Goal: Task Accomplishment & Management: Manage account settings

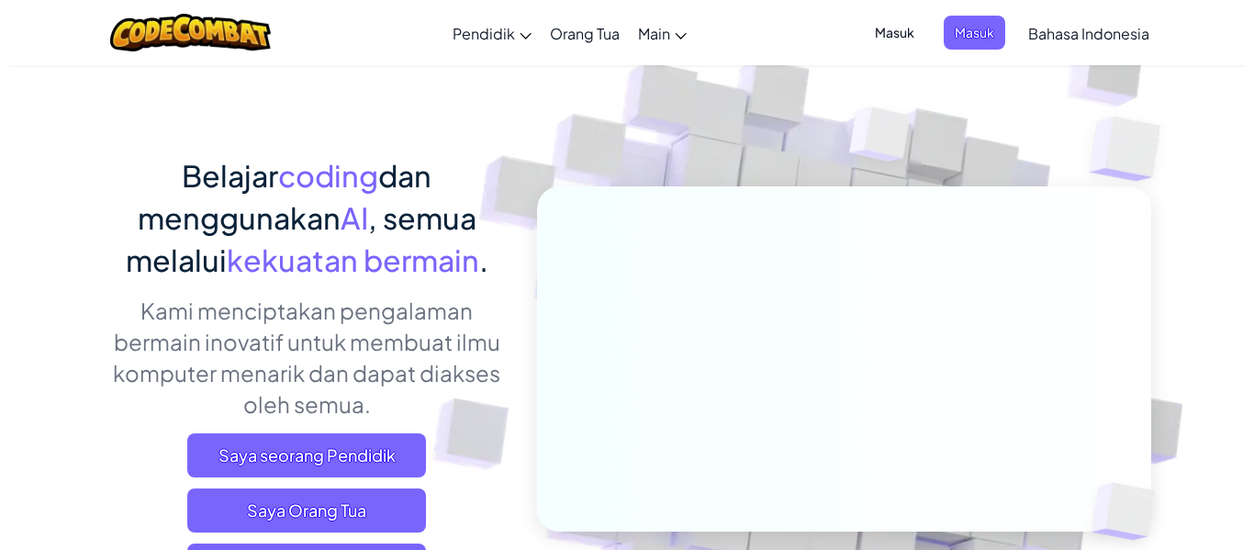
scroll to position [184, 0]
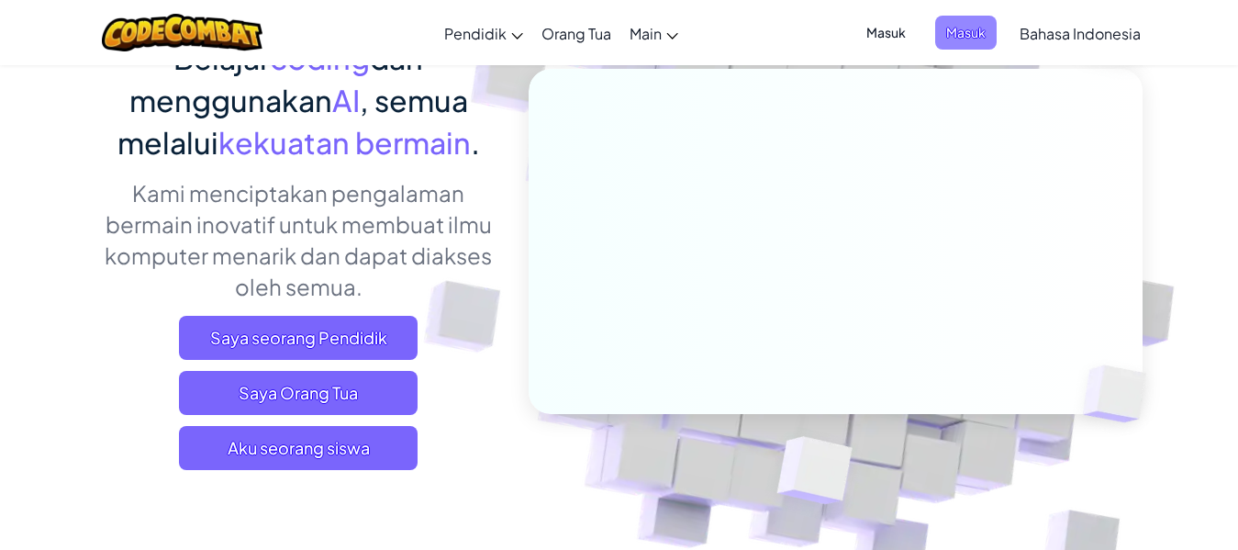
click at [985, 29] on span "Masuk" at bounding box center [966, 33] width 62 height 34
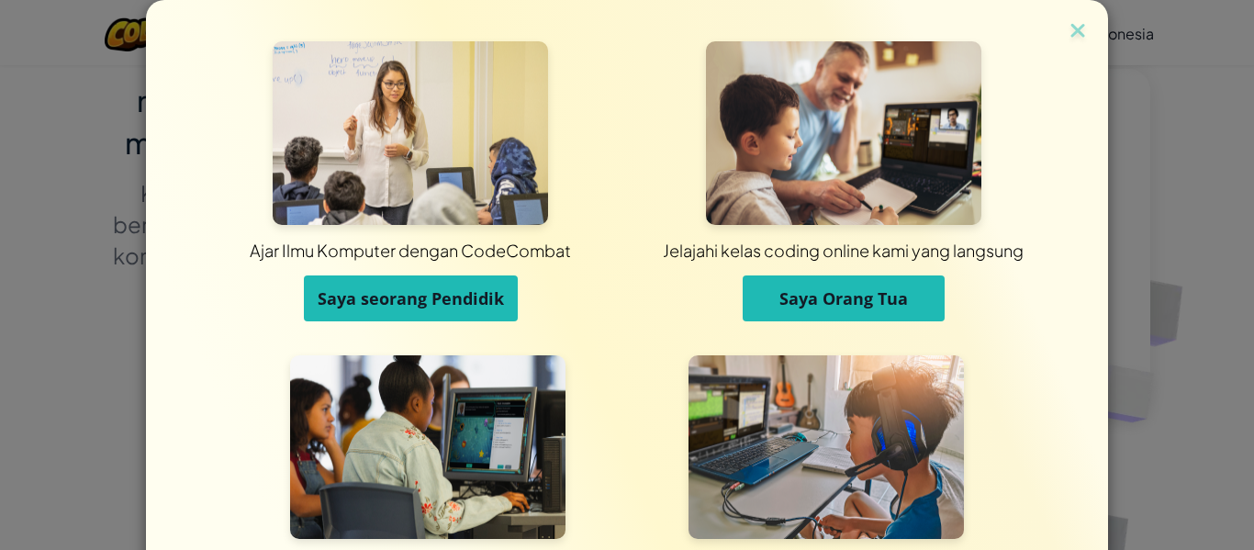
click at [1130, 149] on div "Ajar Ilmu Komputer dengan CodeCombat Saya seorang Pendidik Jelajahi kelas codin…" at bounding box center [627, 275] width 1254 height 550
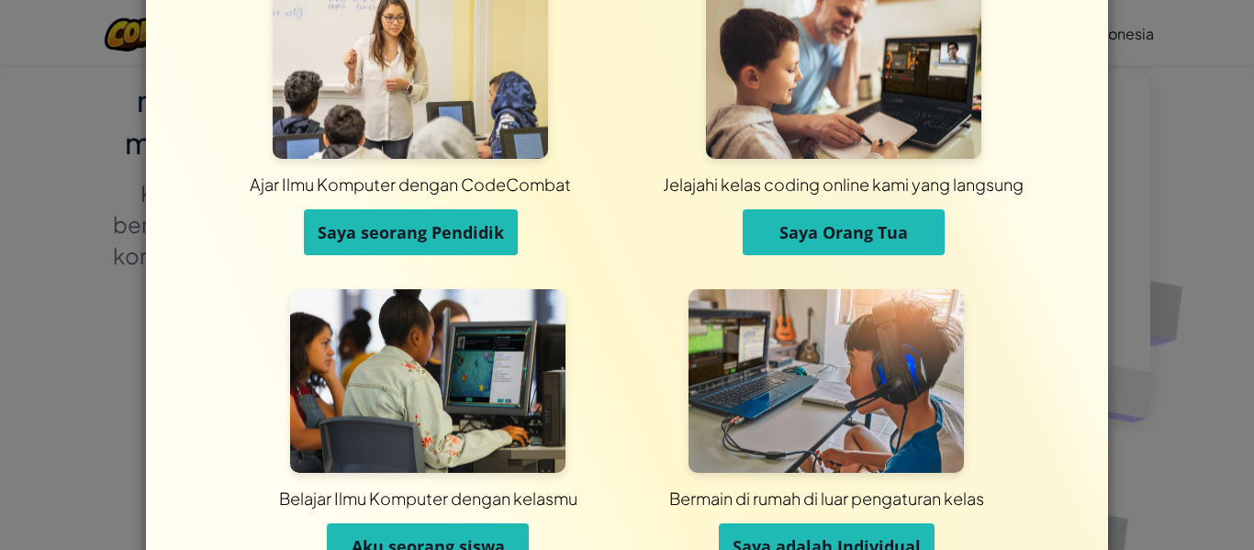
scroll to position [177, 0]
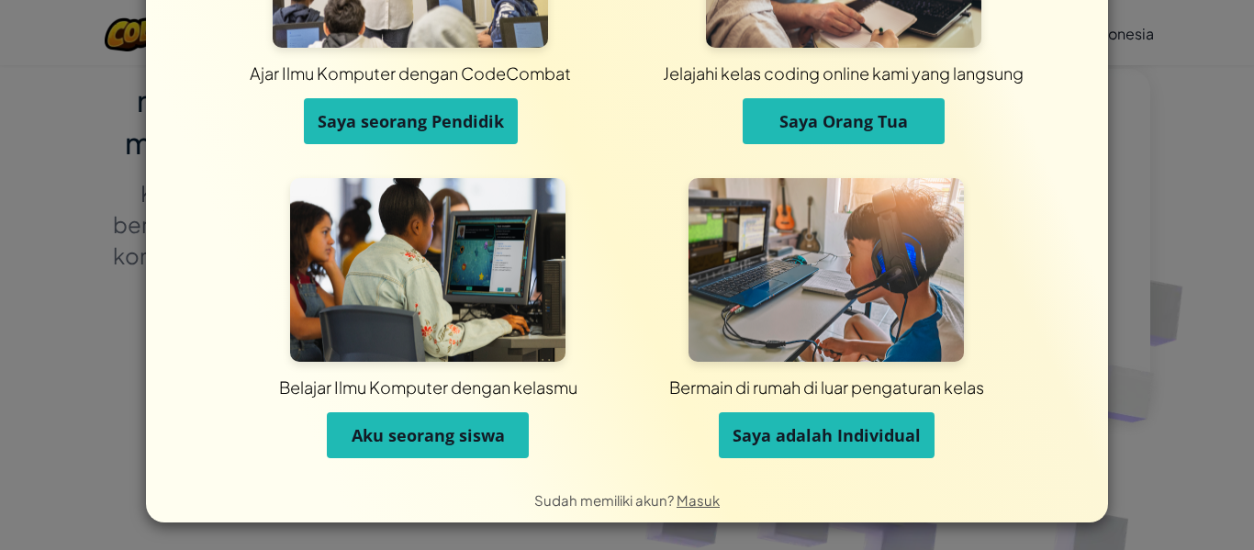
click at [501, 427] on button "Aku seorang siswa" at bounding box center [428, 435] width 202 height 46
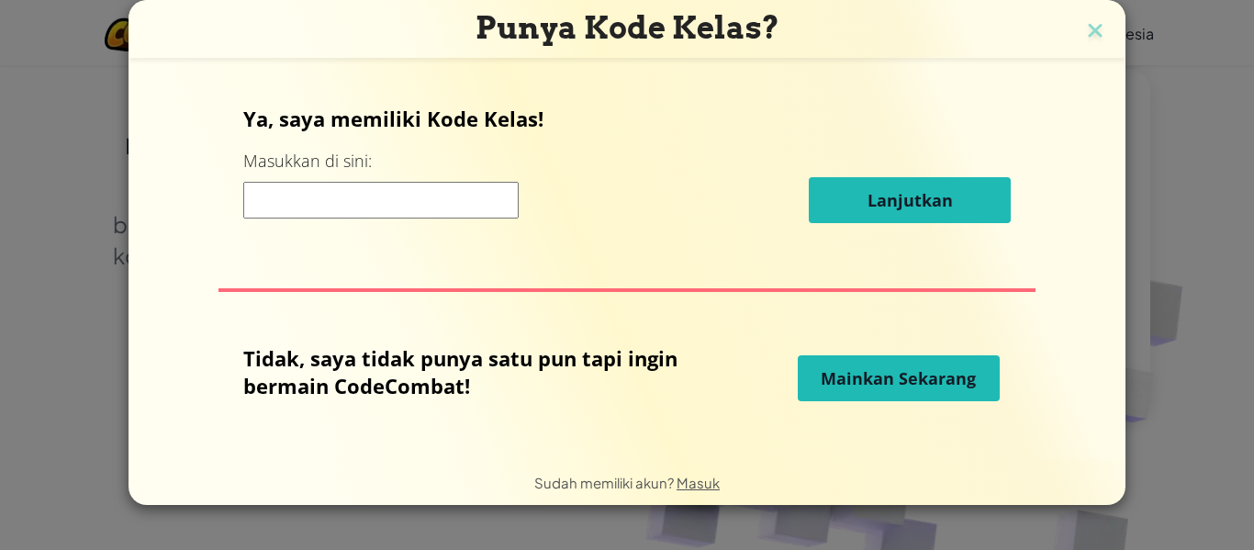
scroll to position [0, 0]
click at [1108, 27] on h3 "Punya Kode Kelas?" at bounding box center [626, 28] width 969 height 38
click at [1091, 31] on img at bounding box center [1095, 32] width 24 height 28
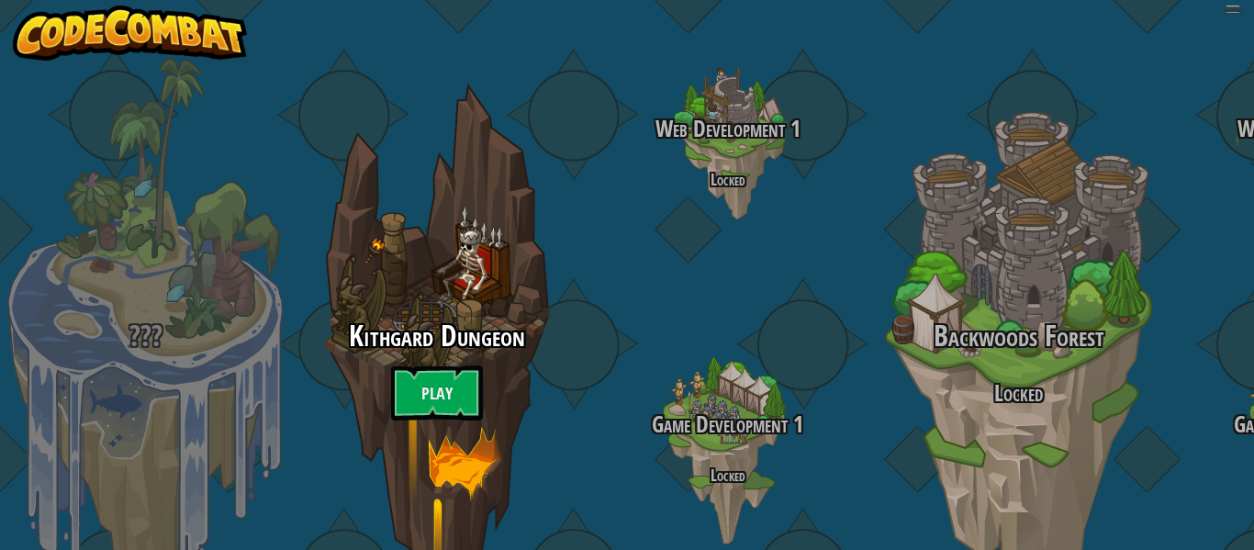
select select "id"
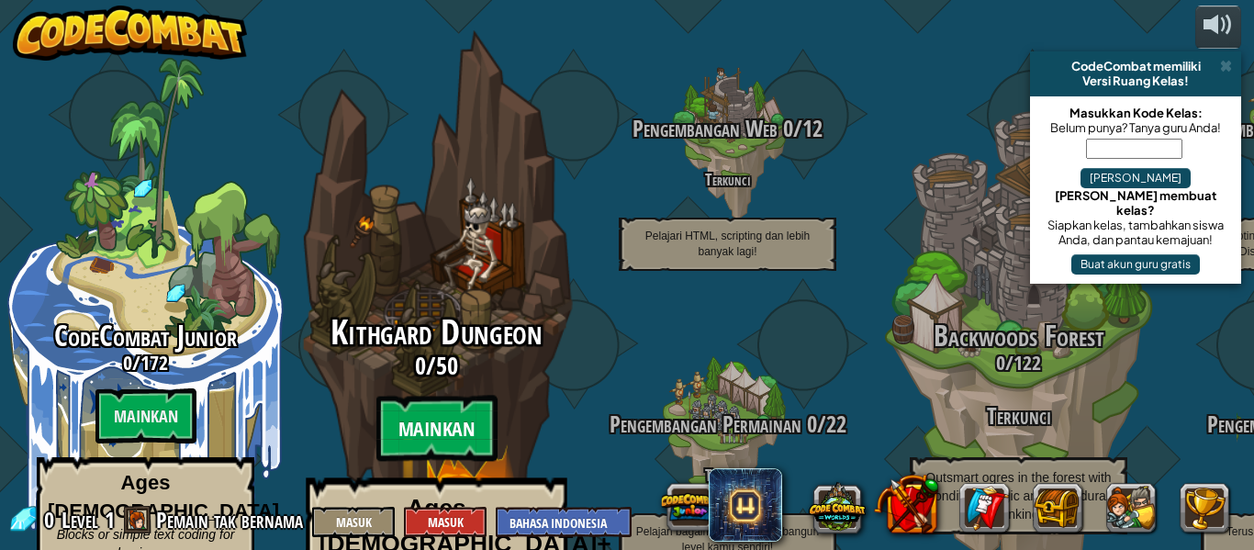
click at [409, 396] on btn "Mainkan" at bounding box center [436, 429] width 121 height 66
select select "id"
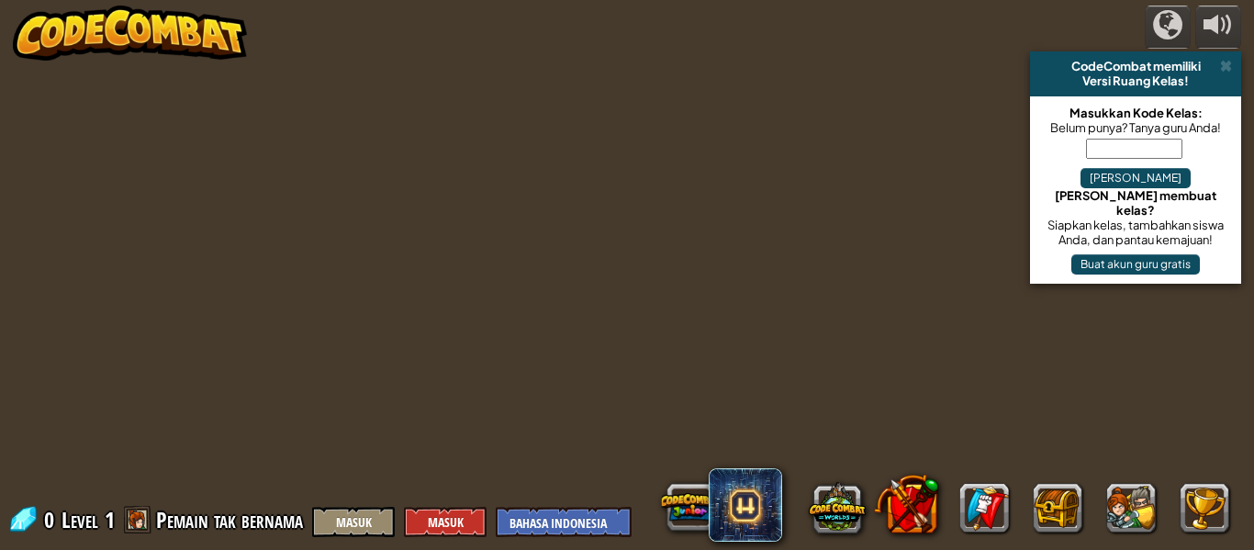
select select "id"
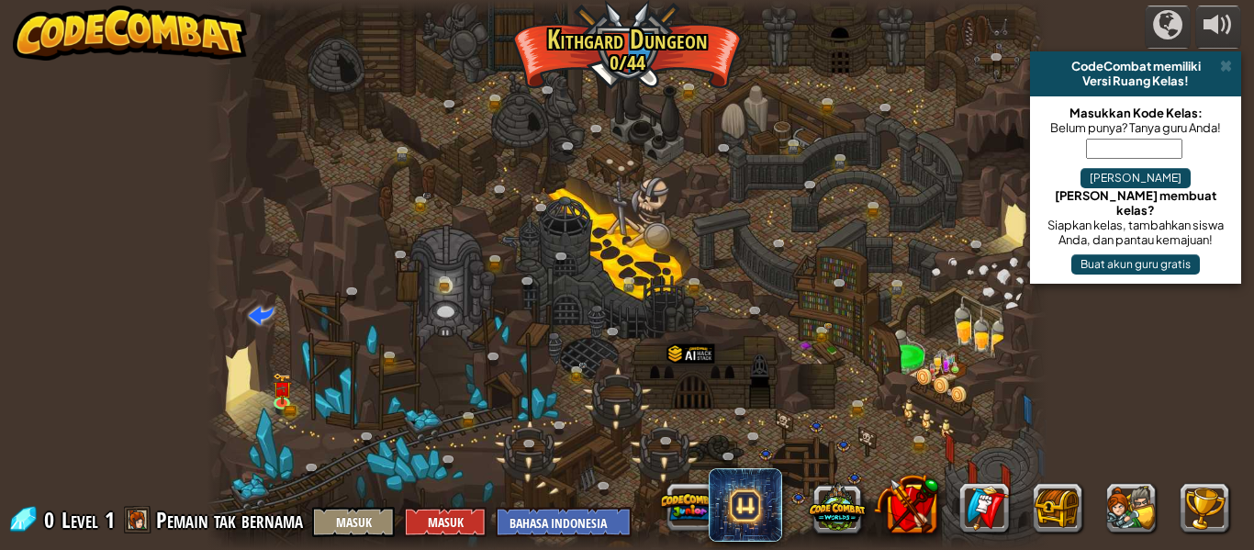
click at [1226, 65] on span at bounding box center [1226, 66] width 12 height 15
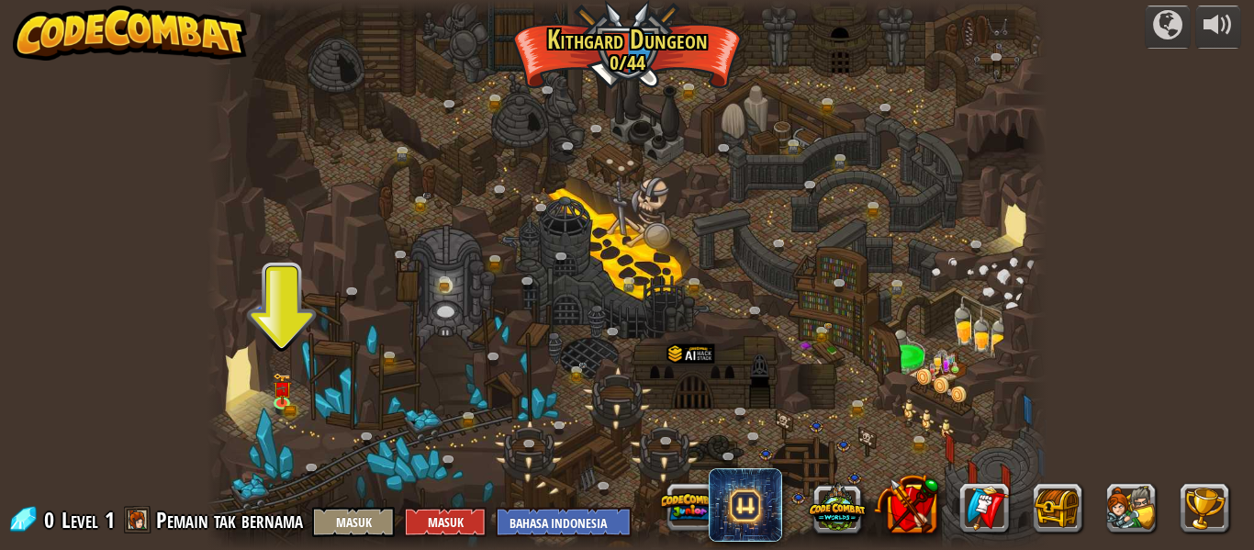
click at [55, 28] on img at bounding box center [130, 33] width 235 height 55
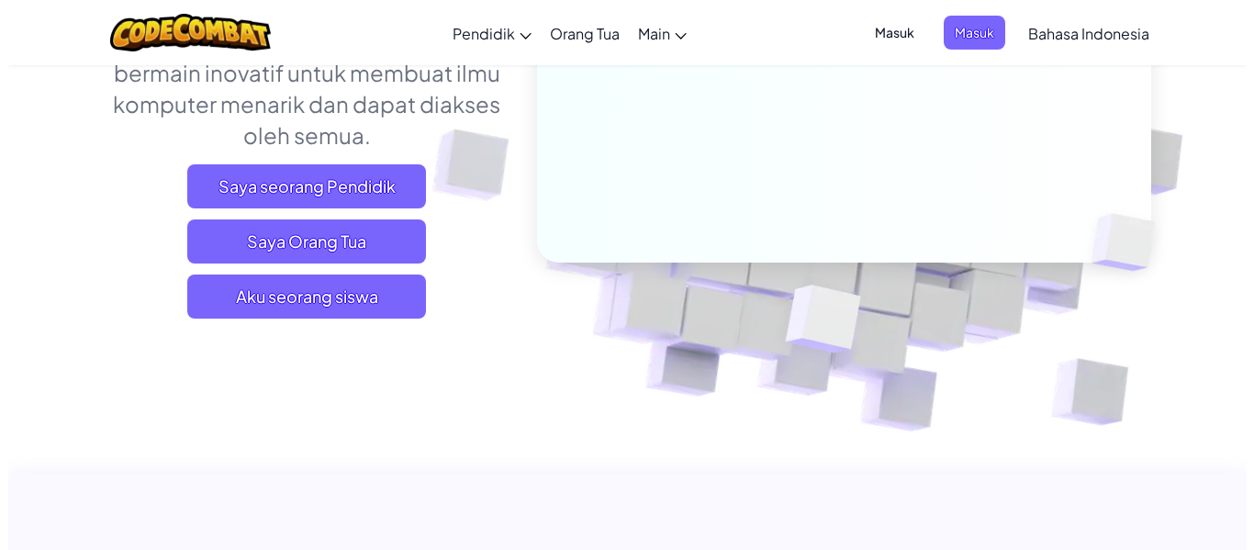
scroll to position [367, 0]
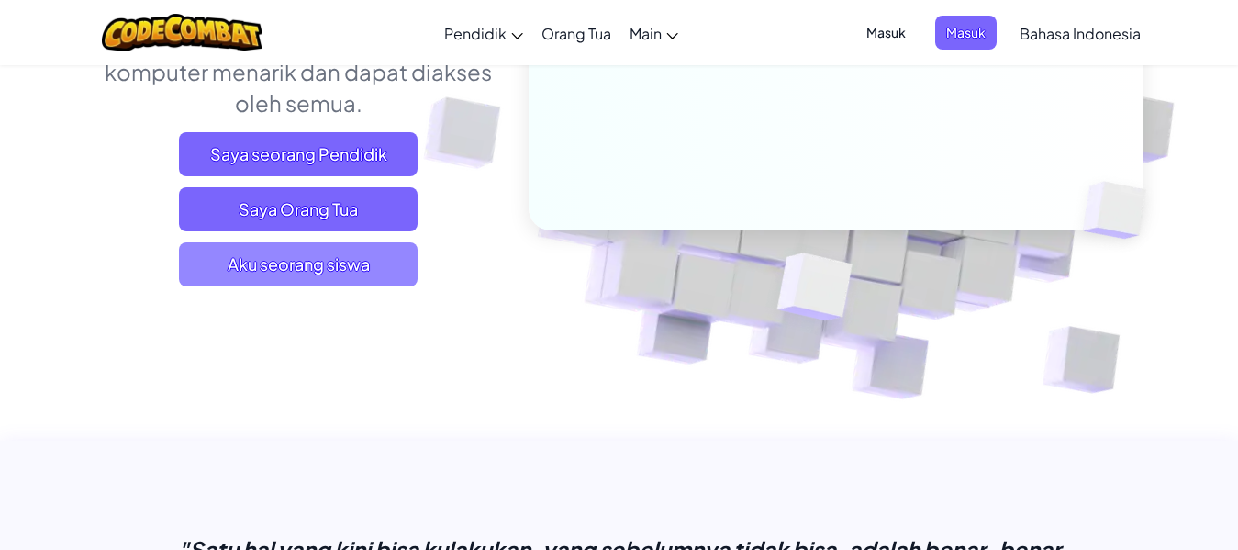
click at [368, 263] on span "Aku seorang siswa" at bounding box center [298, 264] width 239 height 44
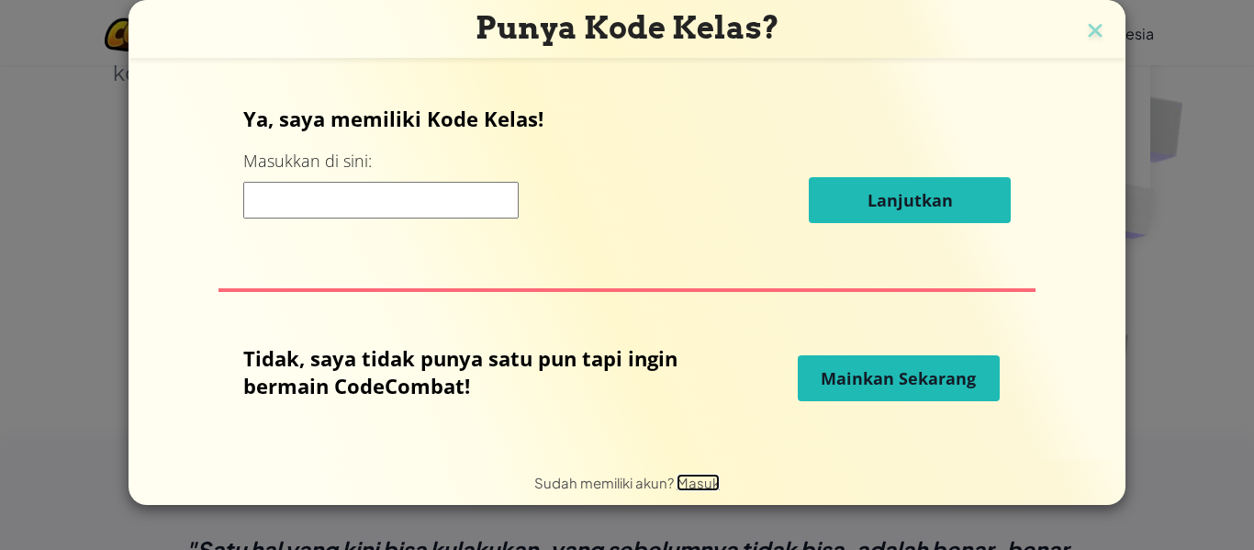
click at [690, 481] on span "Masuk" at bounding box center [698, 482] width 43 height 17
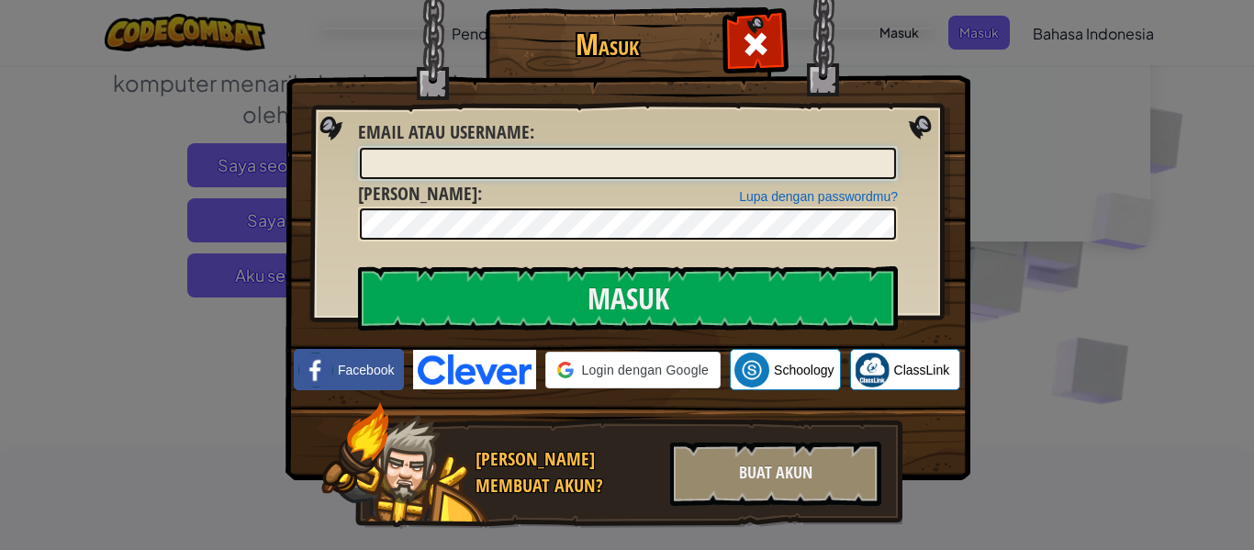
type input "Muhammad Fauzan AbdilahO"
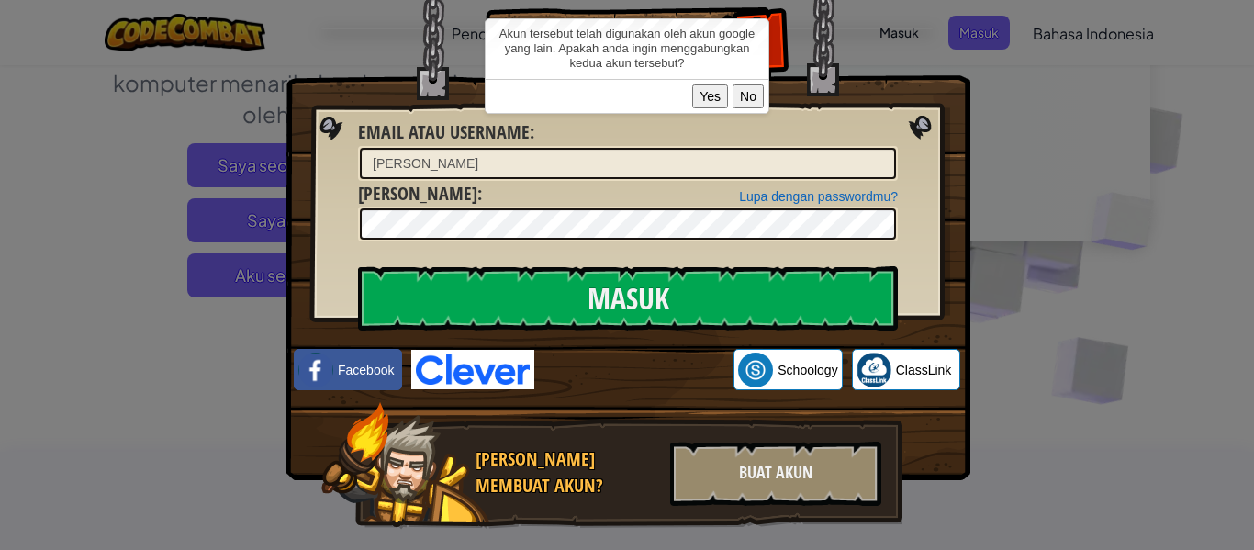
drag, startPoint x: 749, startPoint y: 98, endPoint x: 746, endPoint y: 107, distance: 9.6
click at [749, 98] on button "No" at bounding box center [748, 96] width 31 height 24
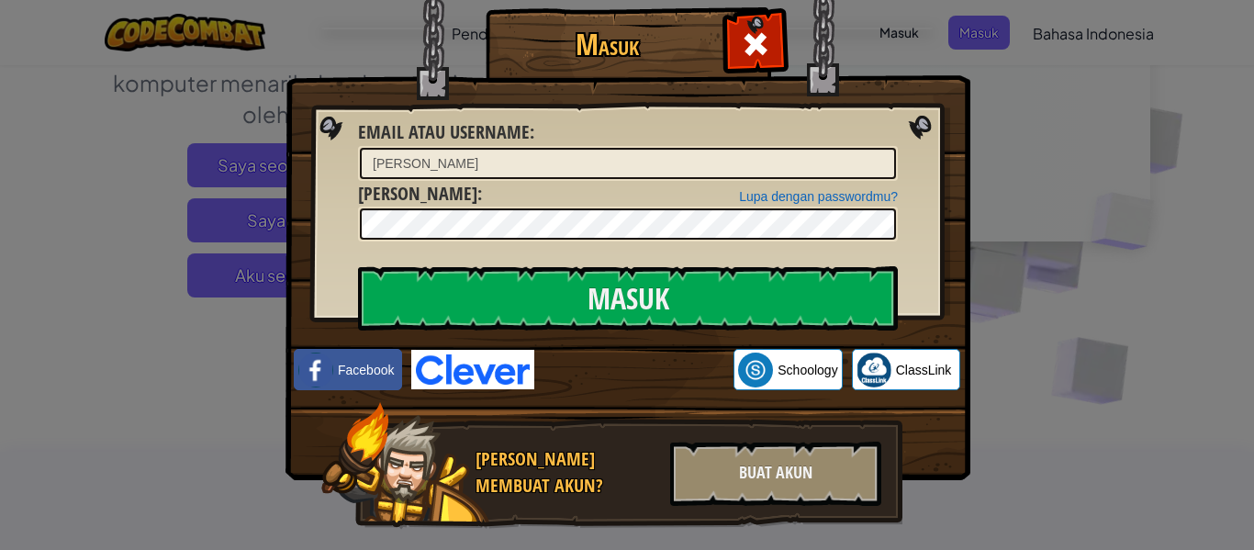
drag, startPoint x: 908, startPoint y: 353, endPoint x: 909, endPoint y: 327, distance: 25.7
click at [908, 341] on div "Masuk Kesalahan tidak diketahui Email atau username : Muhammad Fauzan AbdilahO …" at bounding box center [626, 295] width 611 height 534
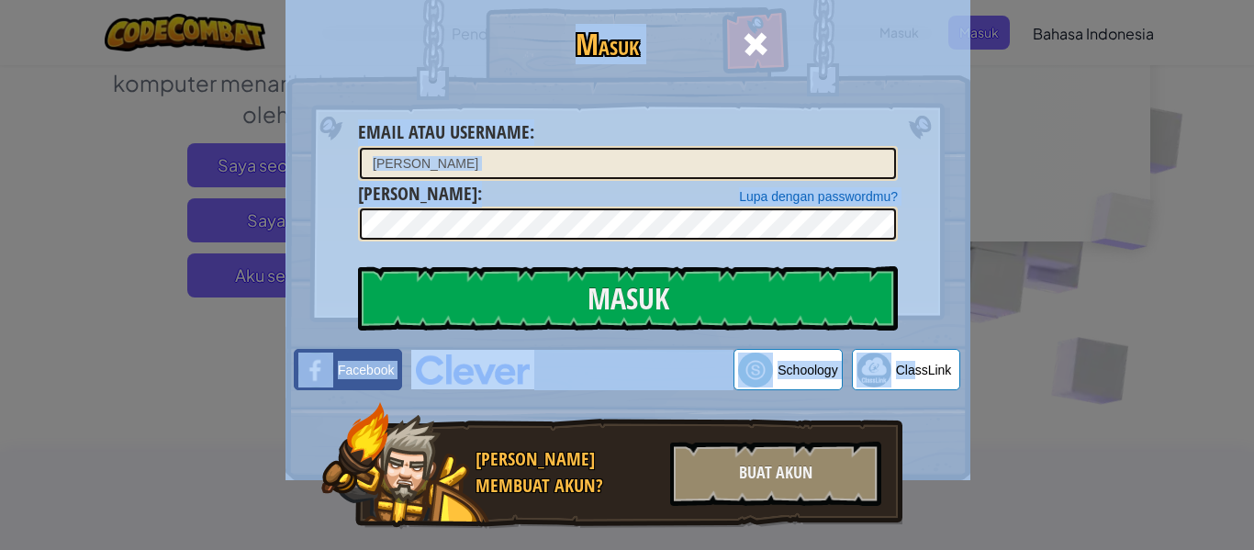
click at [898, 321] on img at bounding box center [627, 213] width 685 height 534
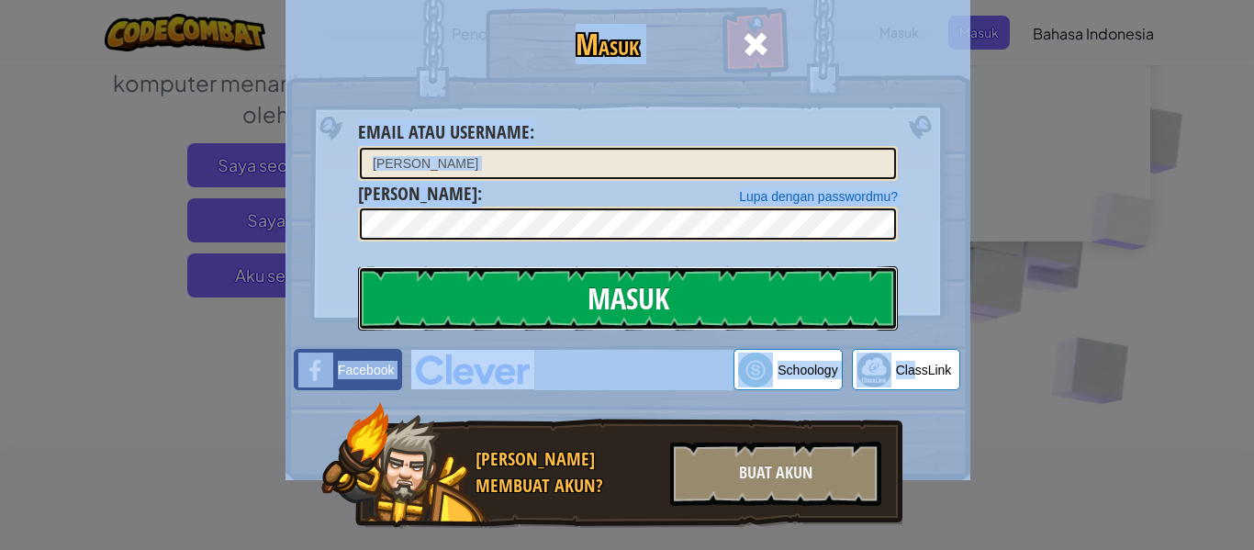
click at [877, 312] on input "Masuk" at bounding box center [628, 298] width 540 height 64
click at [858, 319] on input "Masuk" at bounding box center [628, 298] width 540 height 64
